Goal: Information Seeking & Learning: Learn about a topic

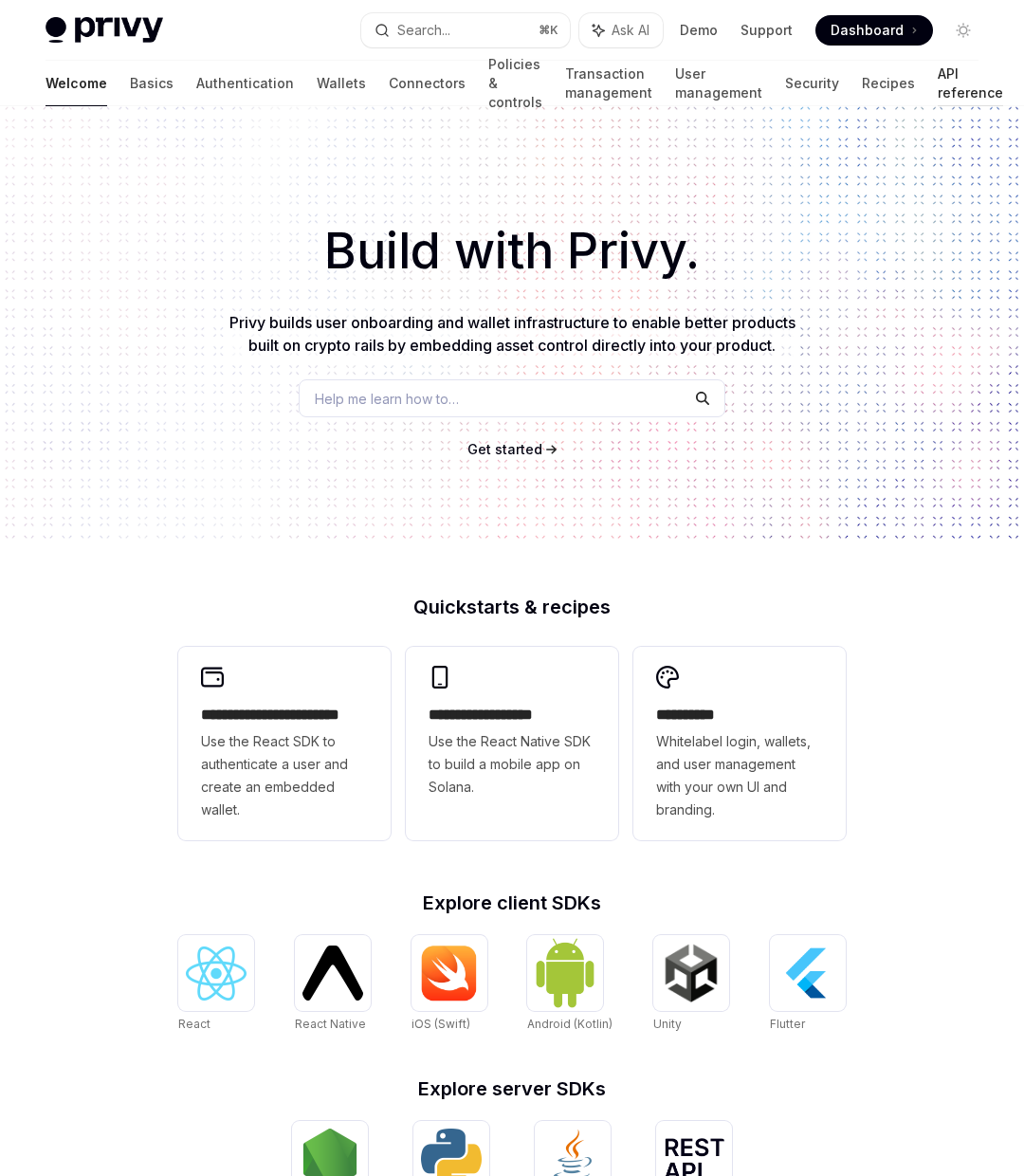
click at [943, 82] on link "API reference" at bounding box center [971, 84] width 66 height 45
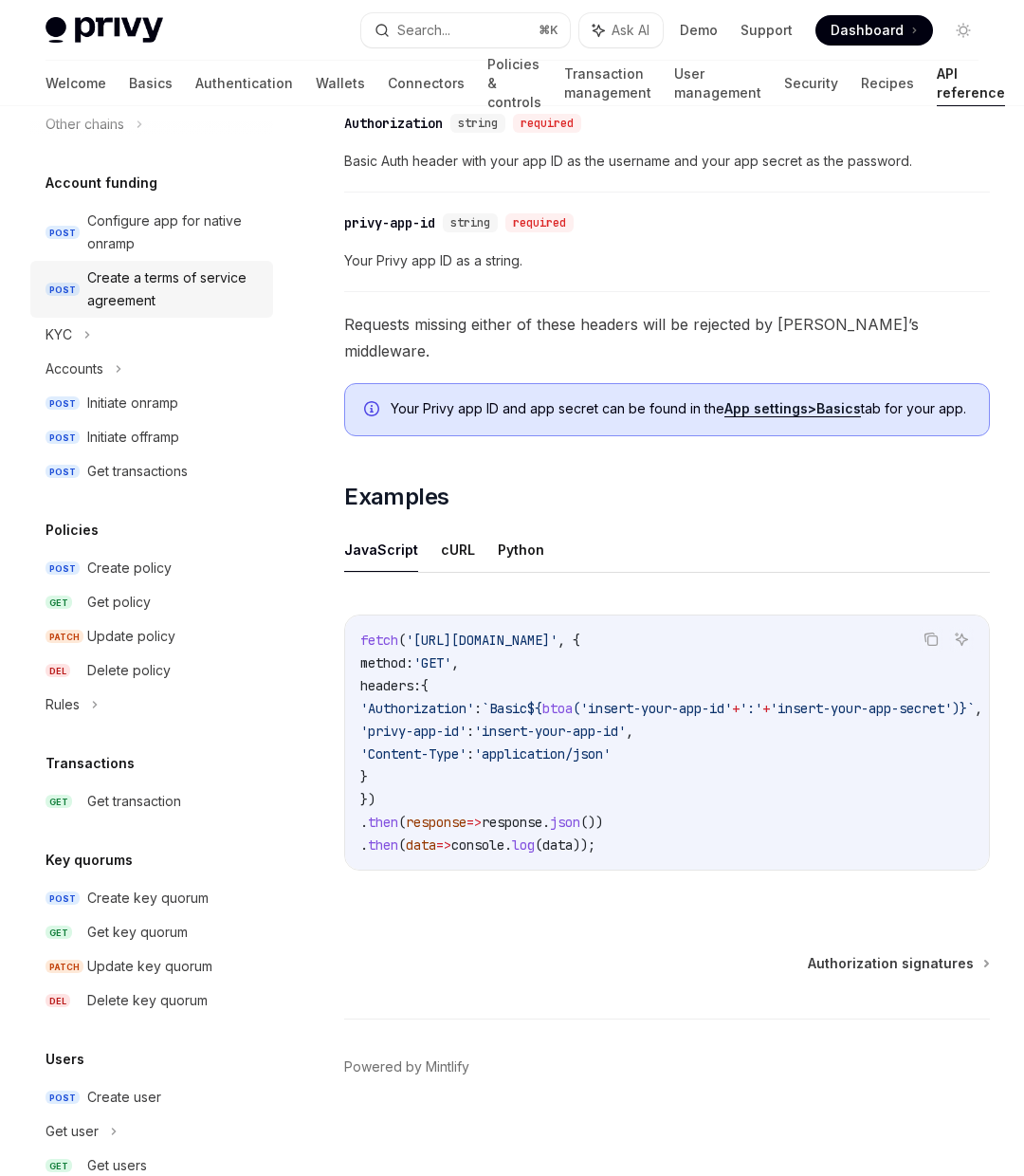
scroll to position [782, 0]
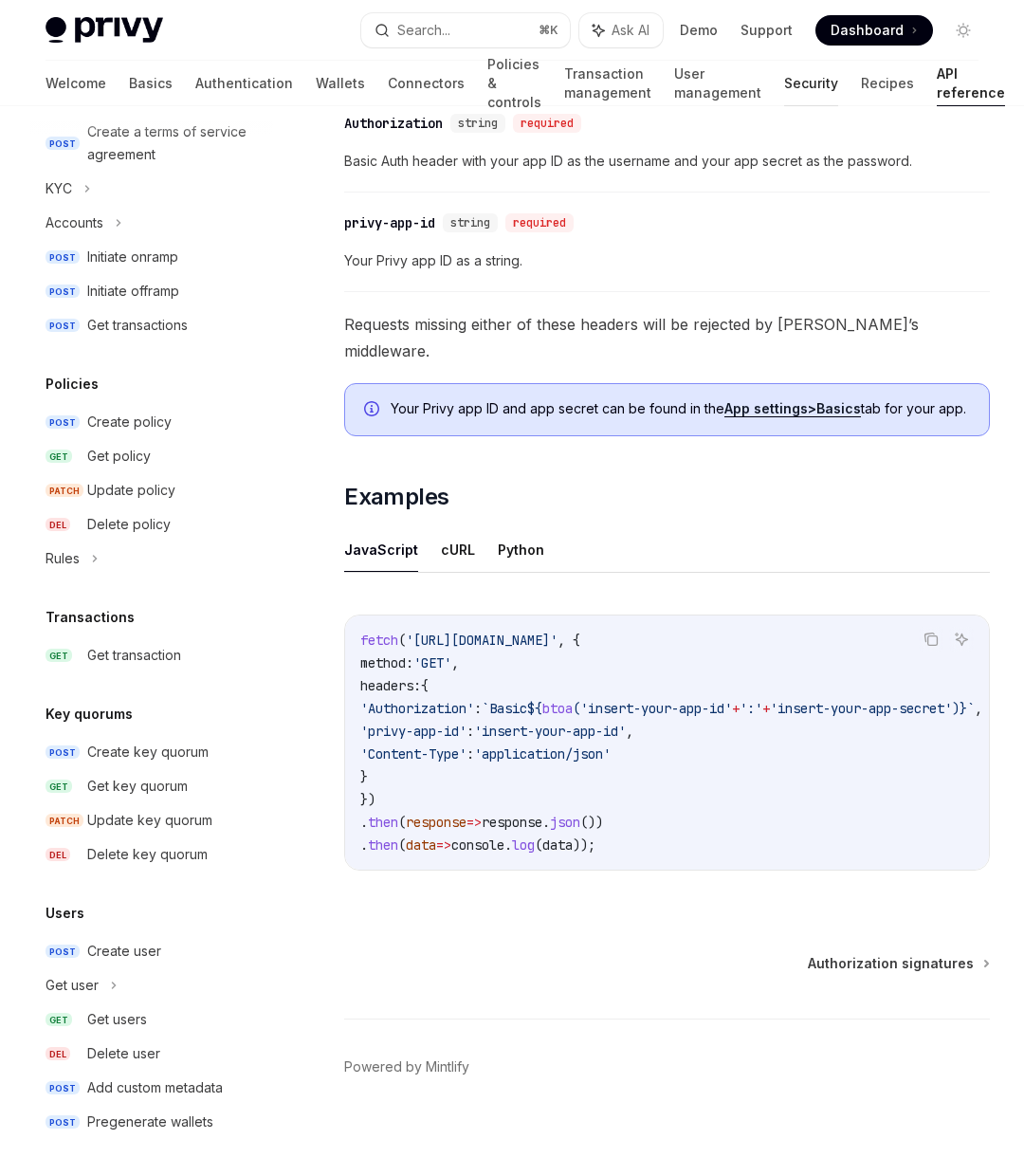
click at [784, 82] on link "Security" at bounding box center [811, 84] width 54 height 45
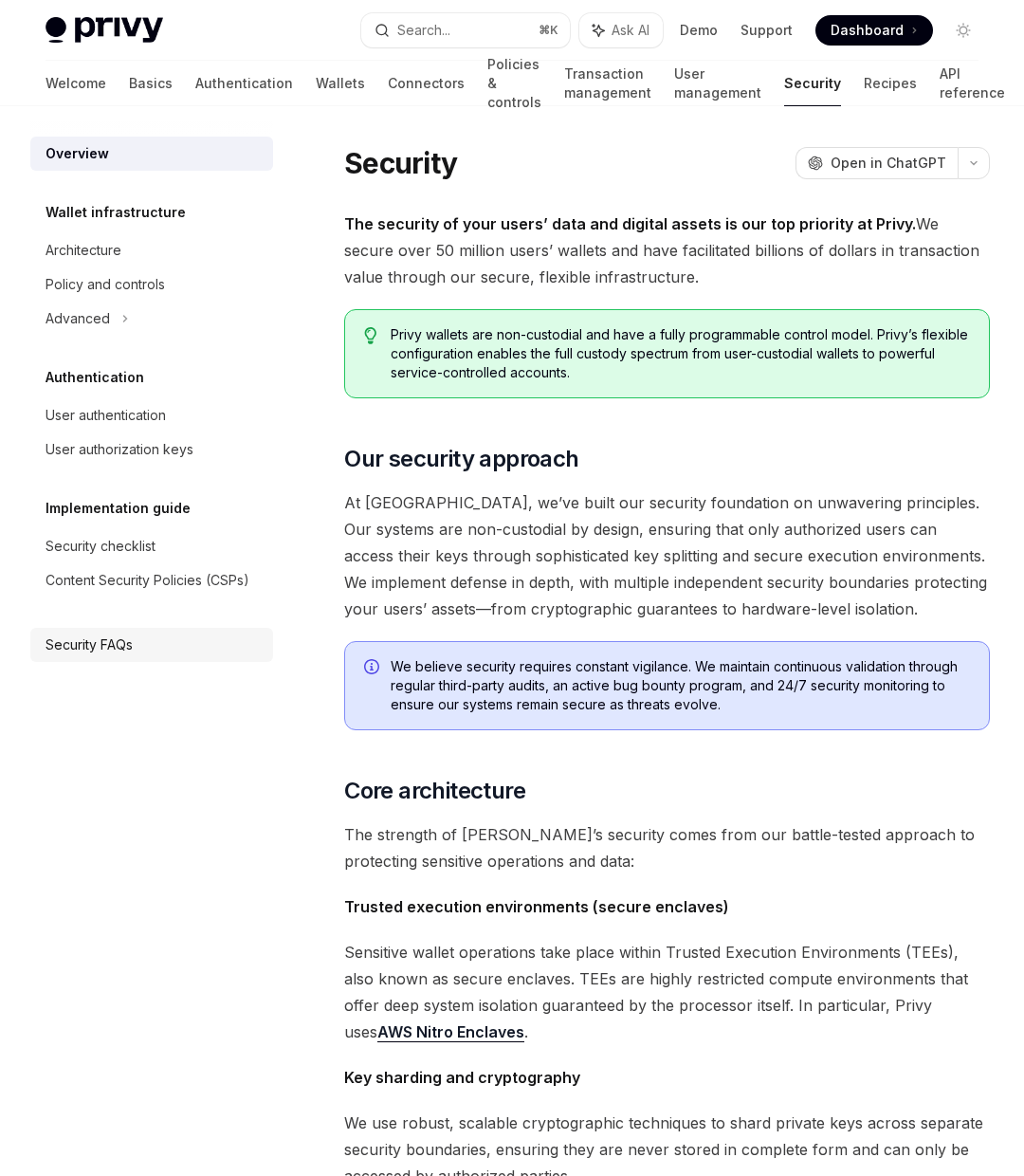
click at [89, 658] on link "Security FAQs" at bounding box center [151, 644] width 243 height 34
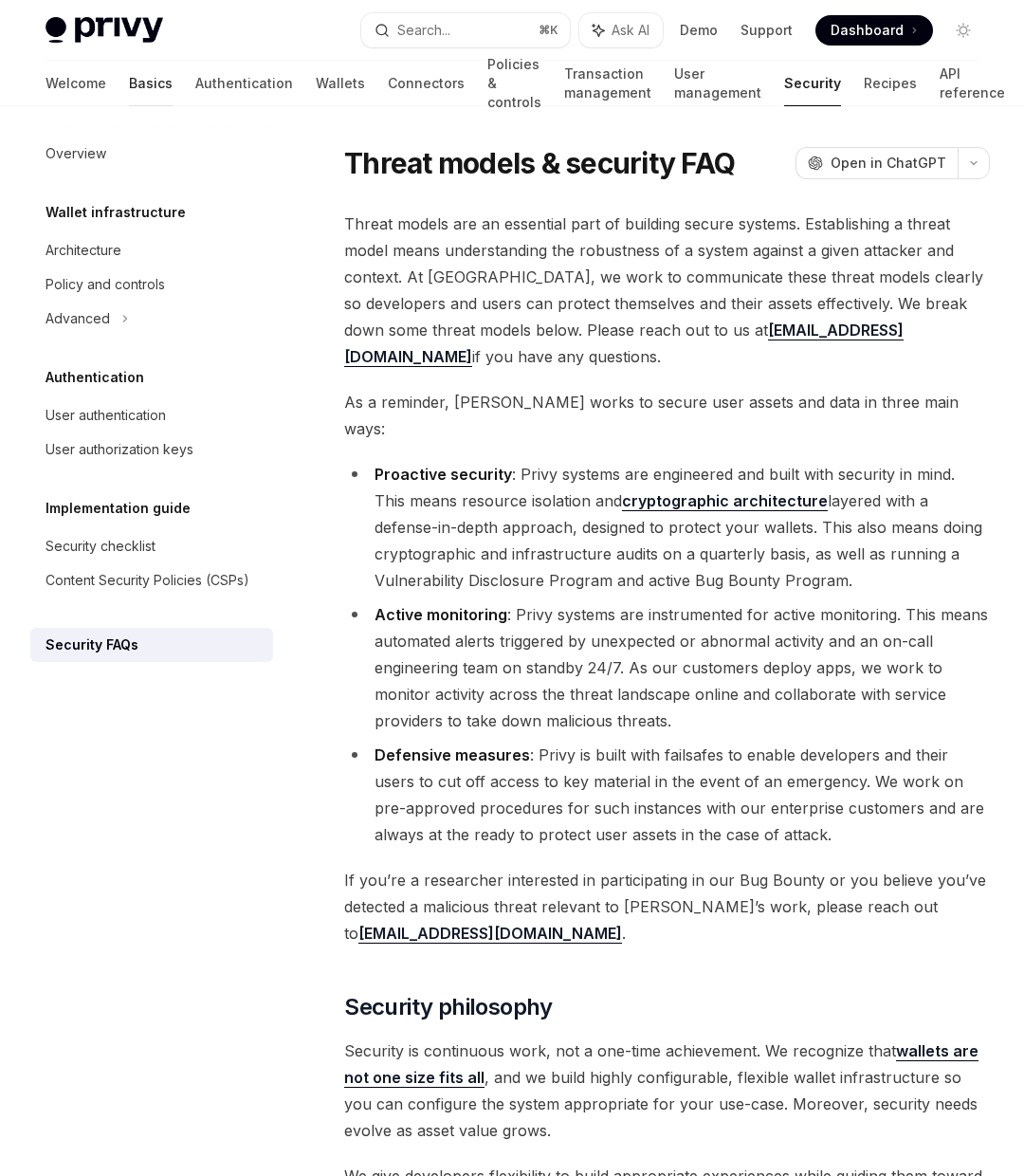
click at [129, 87] on link "Basics" at bounding box center [150, 84] width 43 height 45
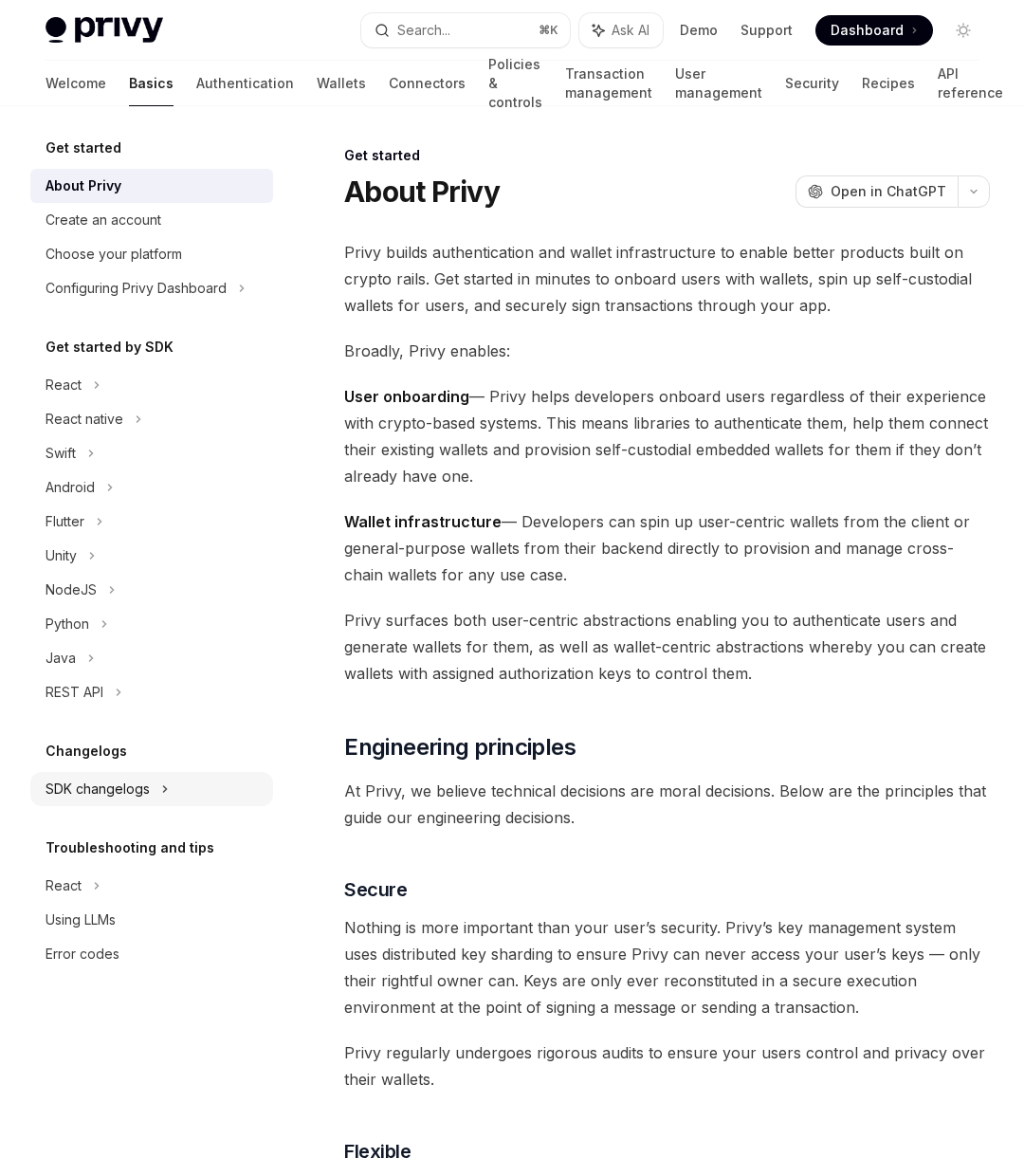
click at [82, 396] on div "SDK changelogs" at bounding box center [63, 384] width 36 height 23
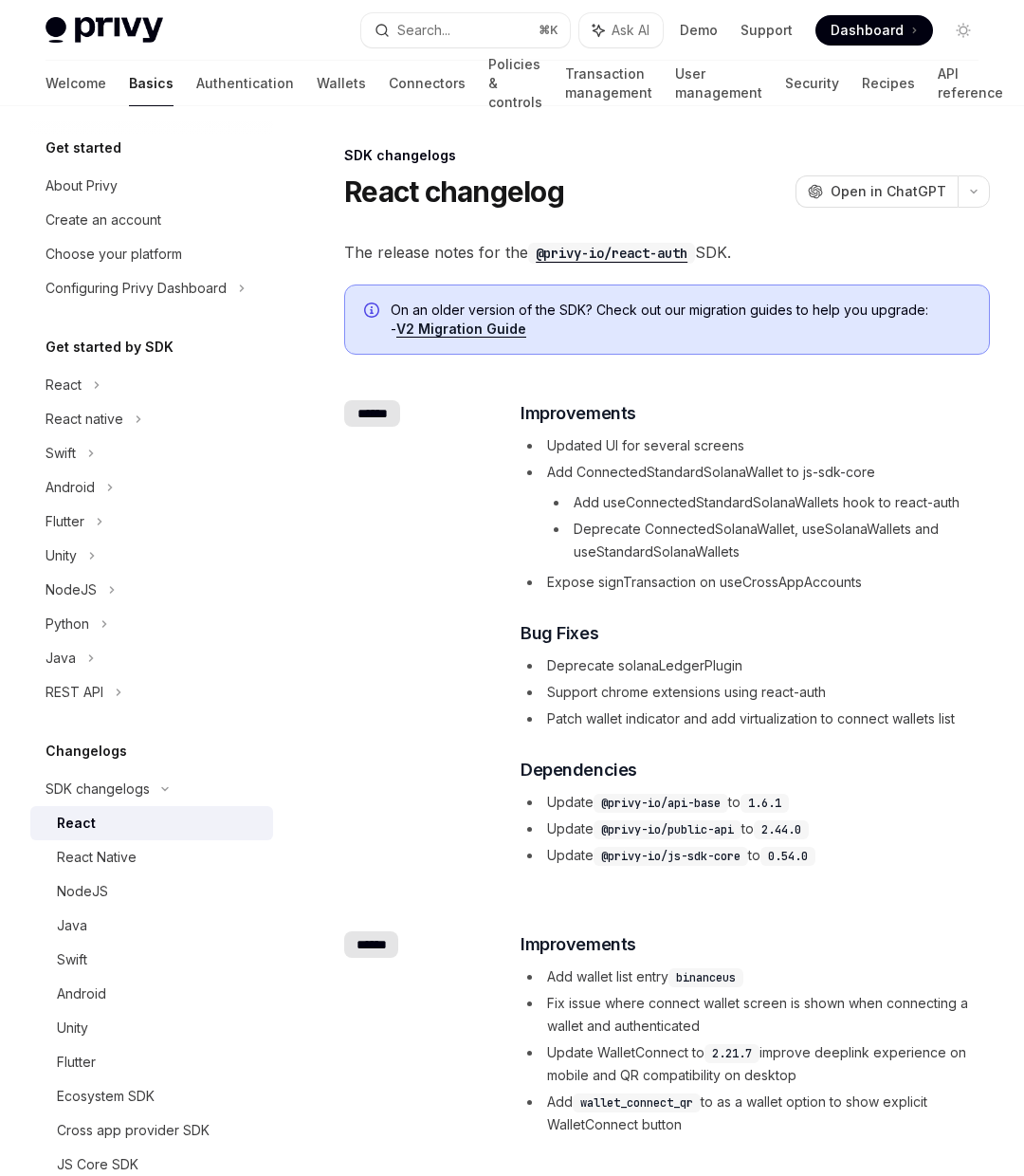
click at [126, 825] on div "React" at bounding box center [159, 822] width 204 height 23
click at [77, 825] on div "React" at bounding box center [77, 822] width 39 height 23
type textarea "*"
click at [591, 432] on div "​ Improvements Updated UI for several screens Add ConnectedStandardSolanaWallet…" at bounding box center [755, 633] width 468 height 467
click at [727, 717] on li "Patch wallet indicator and add virtualization to connect wallets list" at bounding box center [755, 718] width 468 height 23
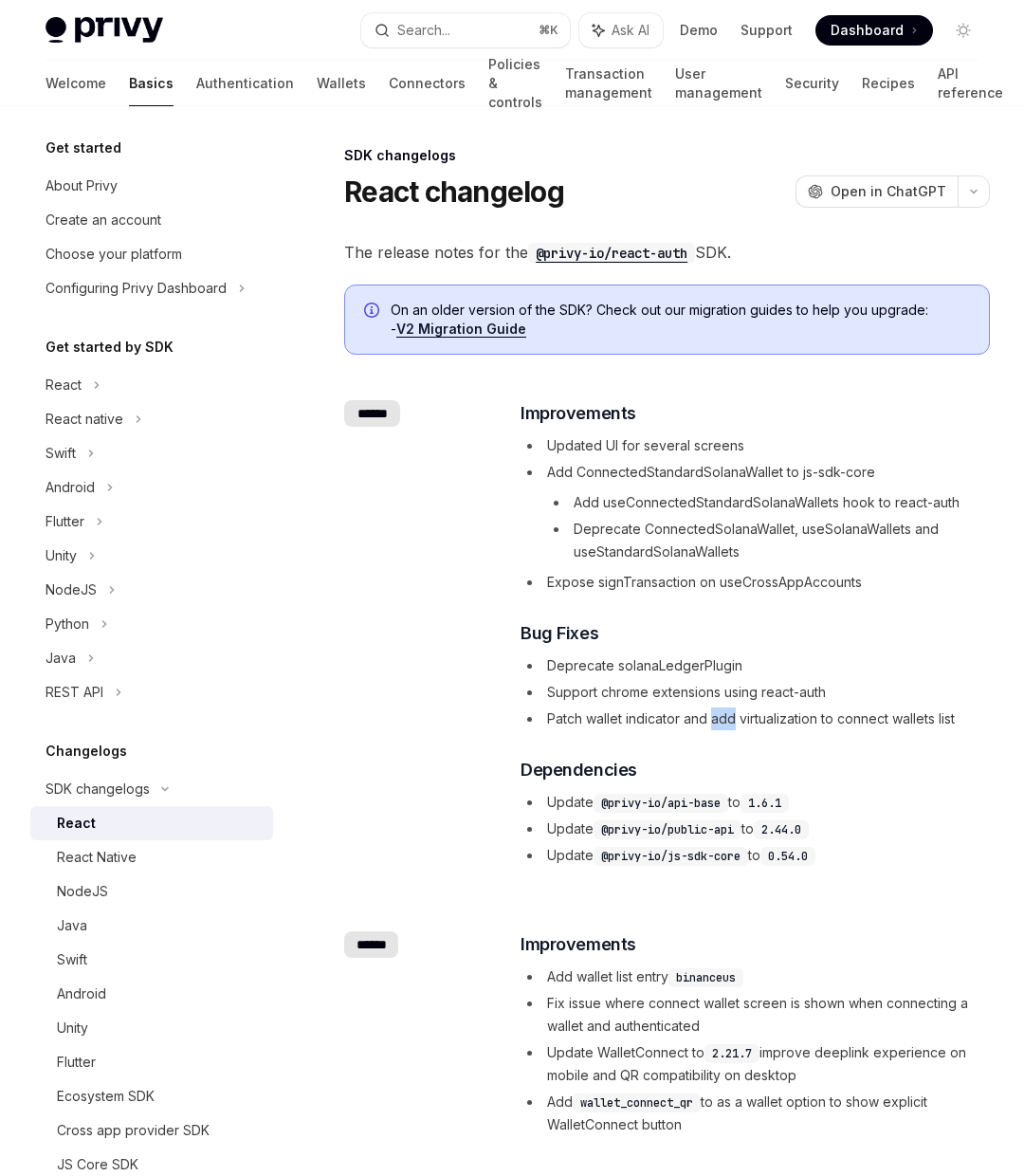
click at [727, 717] on li "Patch wallet indicator and add virtualization to connect wallets list" at bounding box center [755, 718] width 468 height 23
click at [720, 684] on li "Support chrome extensions using react-auth" at bounding box center [755, 692] width 468 height 23
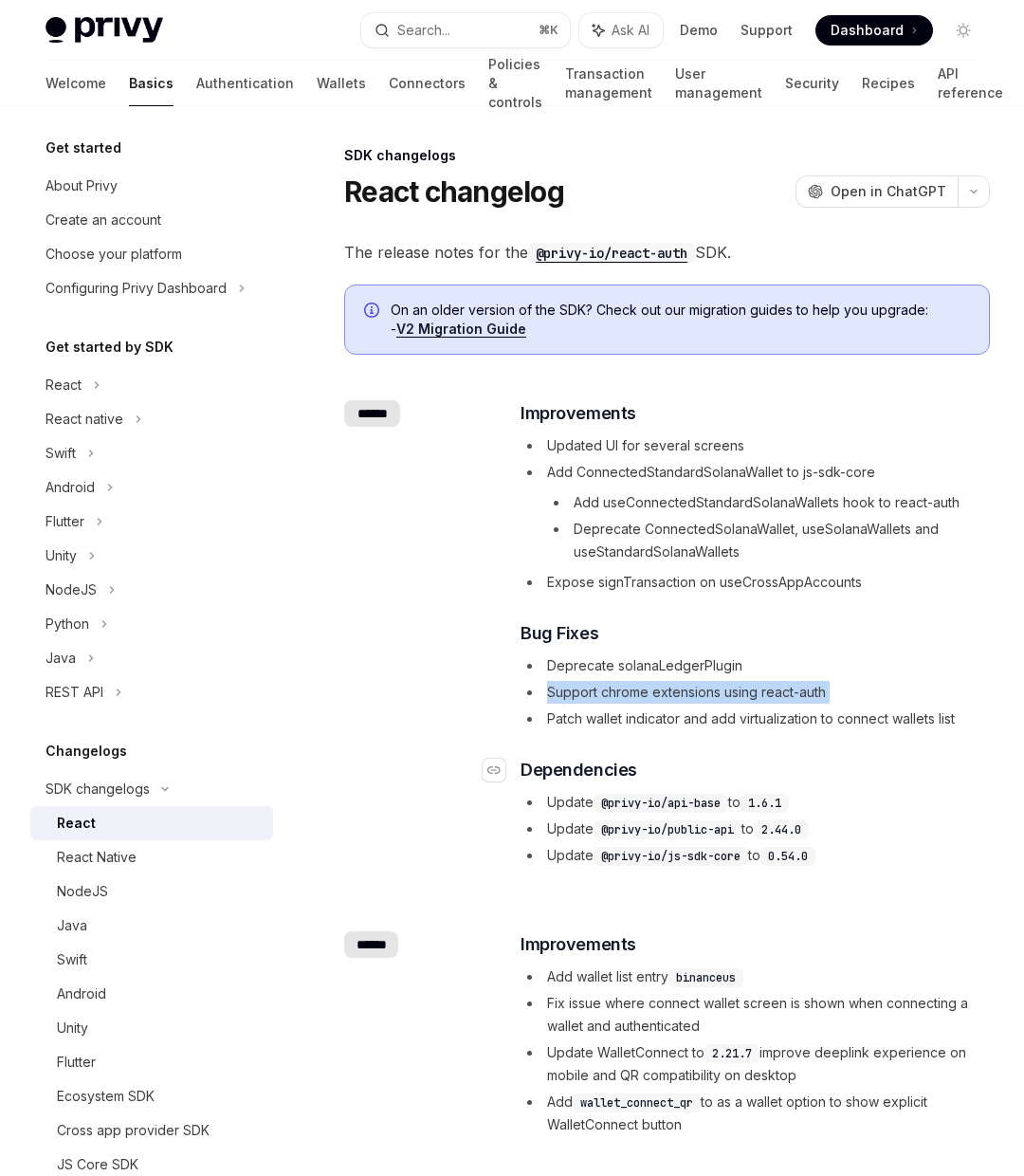
copy ul "Support chrome extensions using react-auth"
